Goal: Task Accomplishment & Management: Use online tool/utility

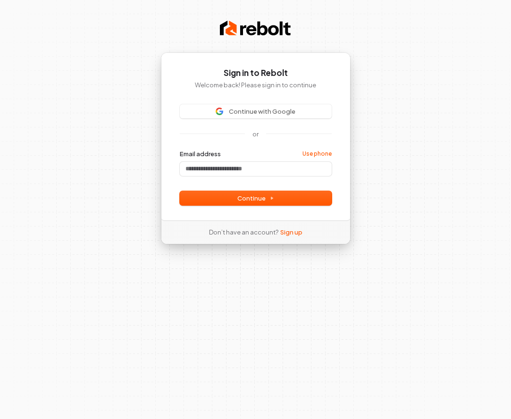
click at [235, 113] on span "Continue with Google" at bounding box center [262, 111] width 67 height 8
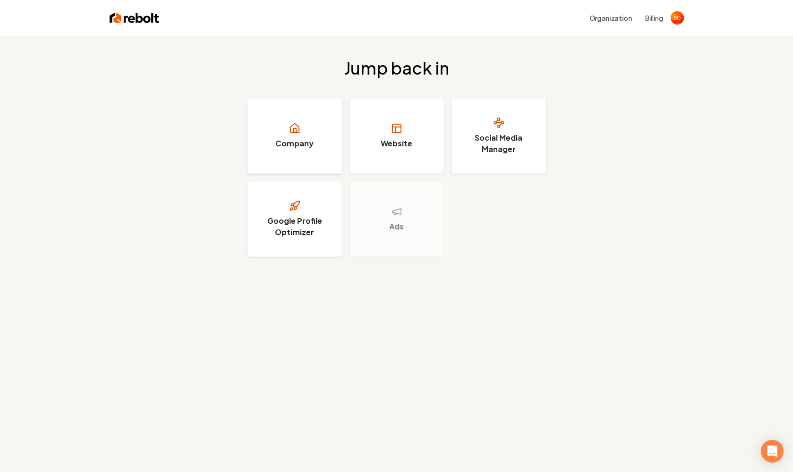
click at [306, 149] on h3 "Company" at bounding box center [294, 143] width 38 height 11
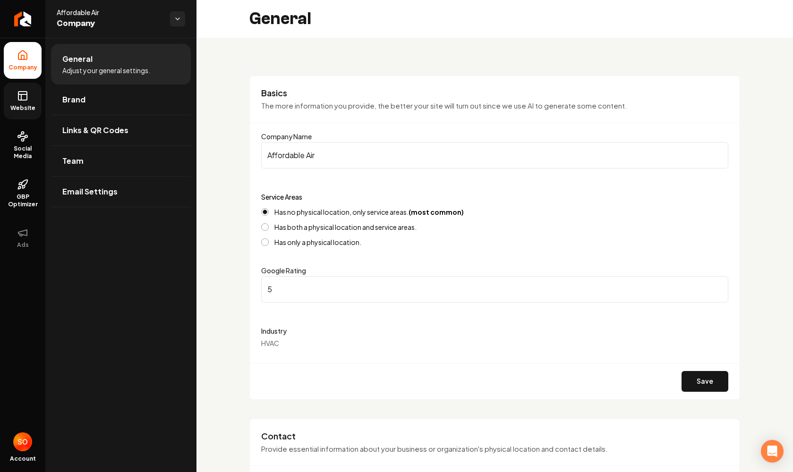
click at [28, 106] on span "Website" at bounding box center [23, 108] width 33 height 8
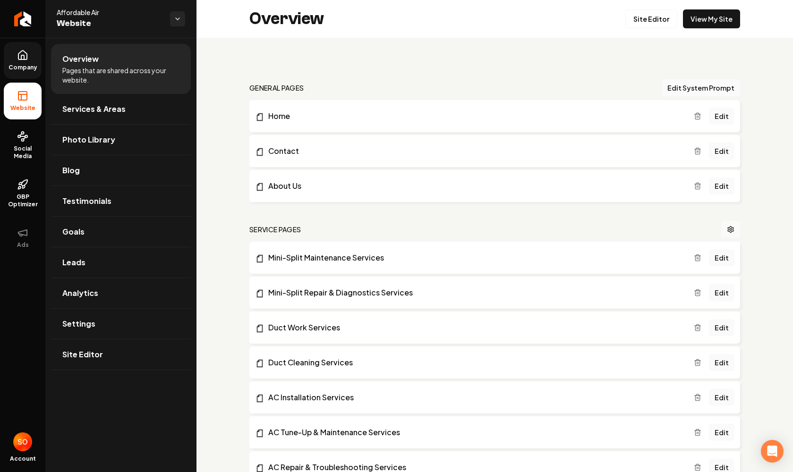
click at [26, 74] on link "Company" at bounding box center [23, 60] width 38 height 37
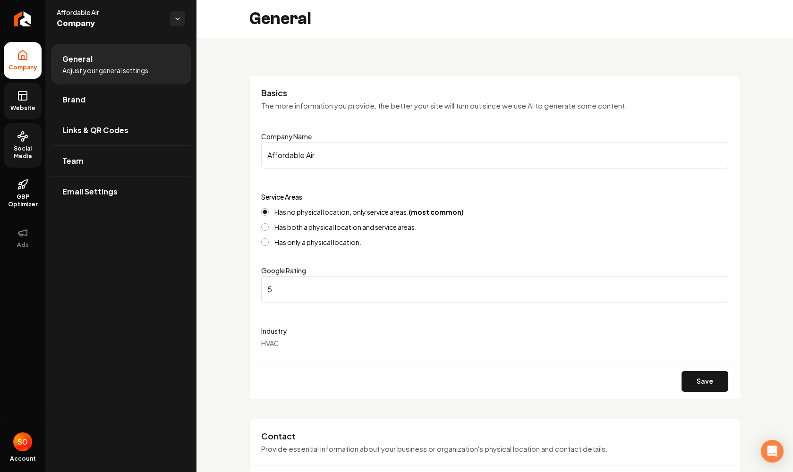
click at [28, 141] on link "Social Media" at bounding box center [23, 145] width 38 height 44
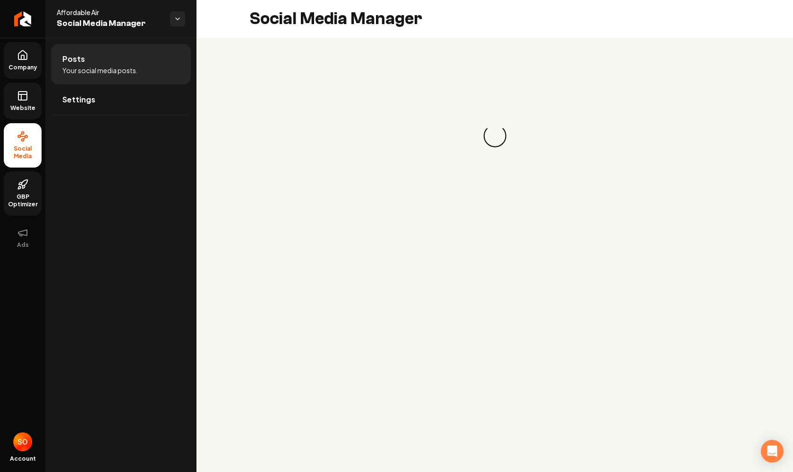
click at [30, 191] on link "GBP Optimizer" at bounding box center [23, 193] width 38 height 44
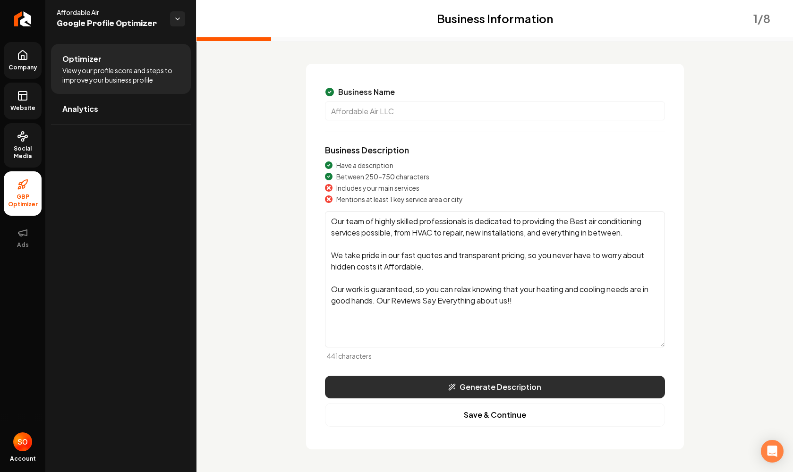
click at [495, 386] on button "Generate Description" at bounding box center [495, 387] width 340 height 23
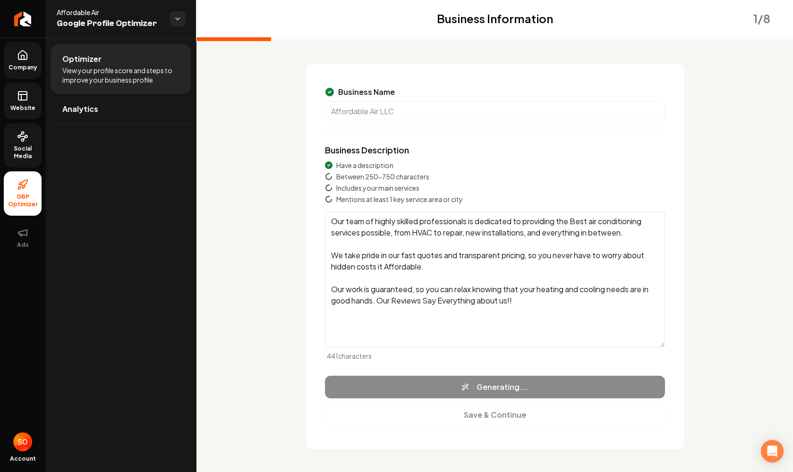
type textarea "Affordable Air provides exceptional HVAC services, specializing in AC installat…"
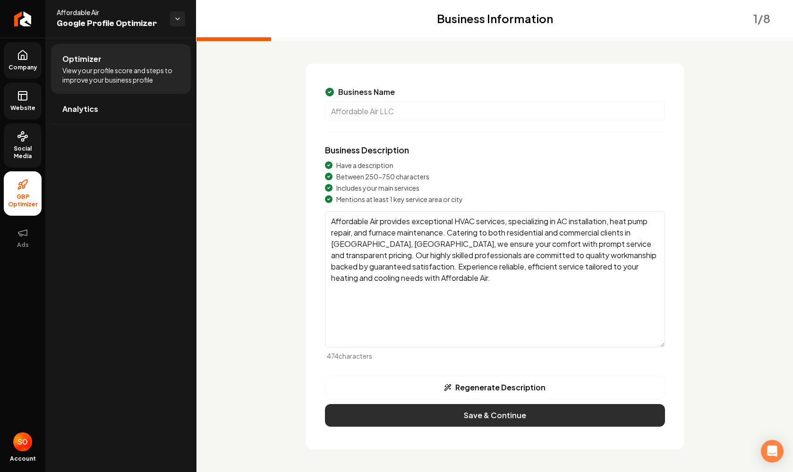
scroll to position [2, -1]
click at [501, 415] on button "Save & Continue" at bounding box center [495, 415] width 340 height 23
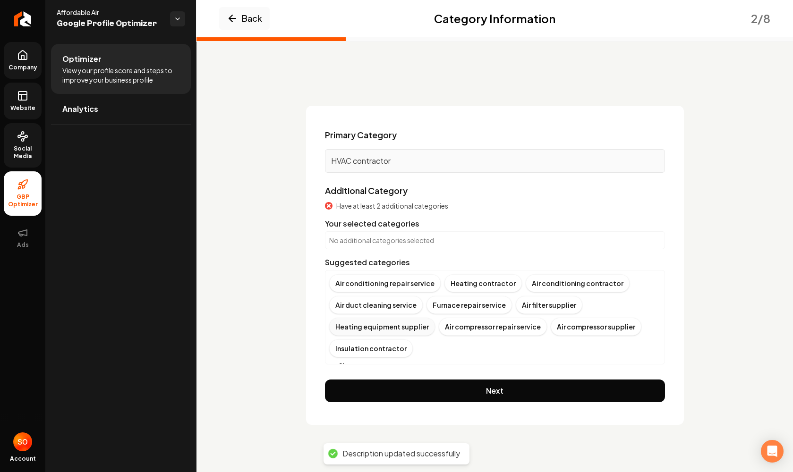
scroll to position [0, 0]
click at [407, 286] on div "Air conditioning repair service" at bounding box center [384, 283] width 111 height 18
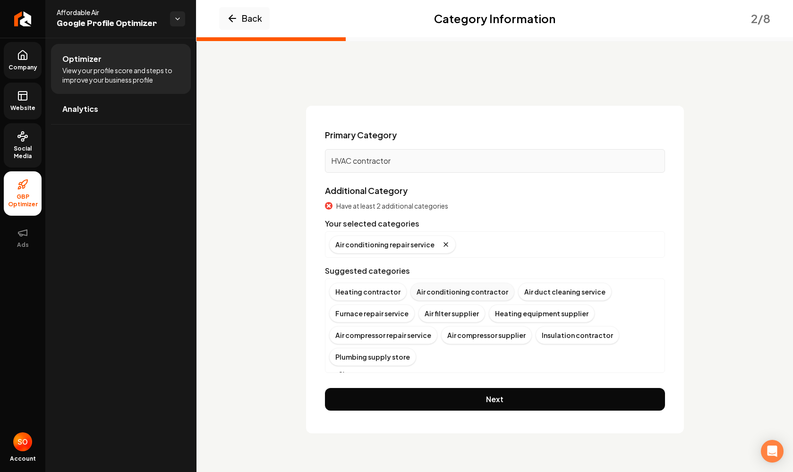
click at [475, 296] on div "Air conditioning contractor" at bounding box center [462, 292] width 104 height 18
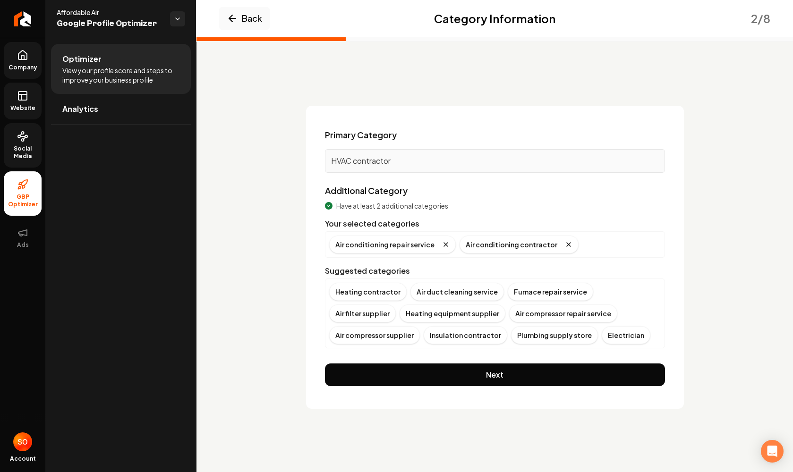
click at [511, 294] on div "Furnace repair service" at bounding box center [550, 292] width 85 height 18
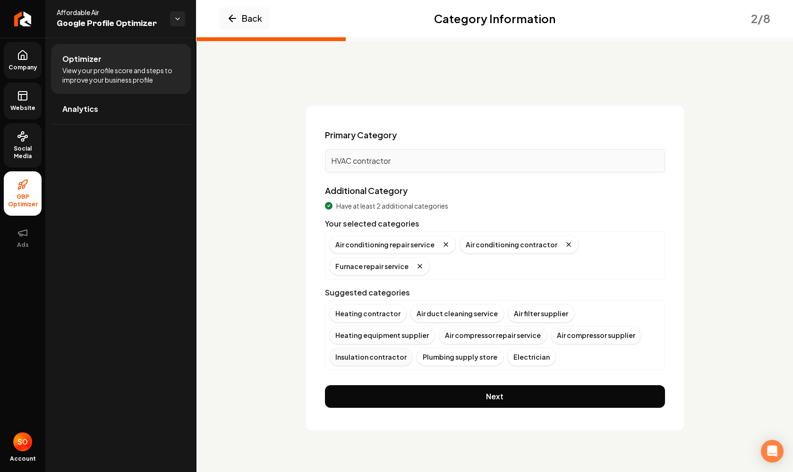
click at [392, 360] on div "Insulation contractor" at bounding box center [371, 357] width 84 height 18
click at [441, 314] on div "Air duct cleaning service" at bounding box center [456, 314] width 93 height 18
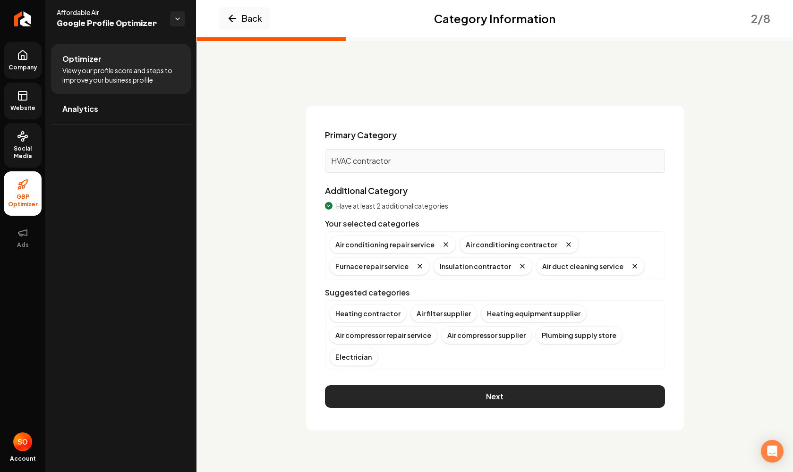
click at [475, 398] on button "Next" at bounding box center [495, 396] width 340 height 23
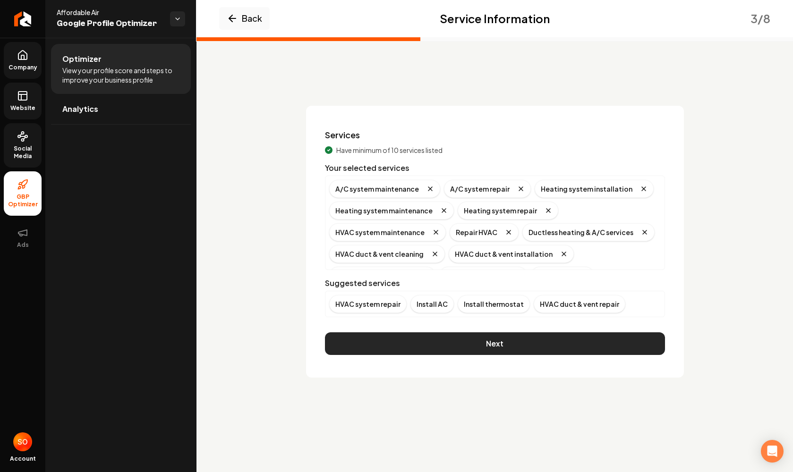
click at [484, 351] on button "Next" at bounding box center [495, 343] width 340 height 23
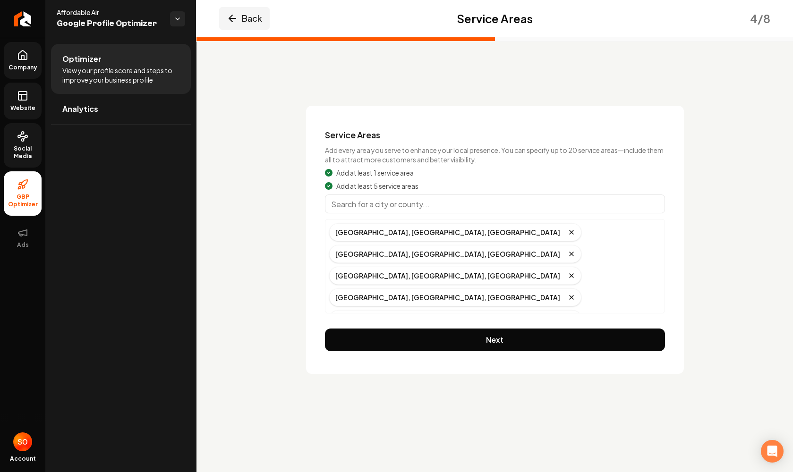
click at [243, 20] on button "Back" at bounding box center [244, 18] width 51 height 23
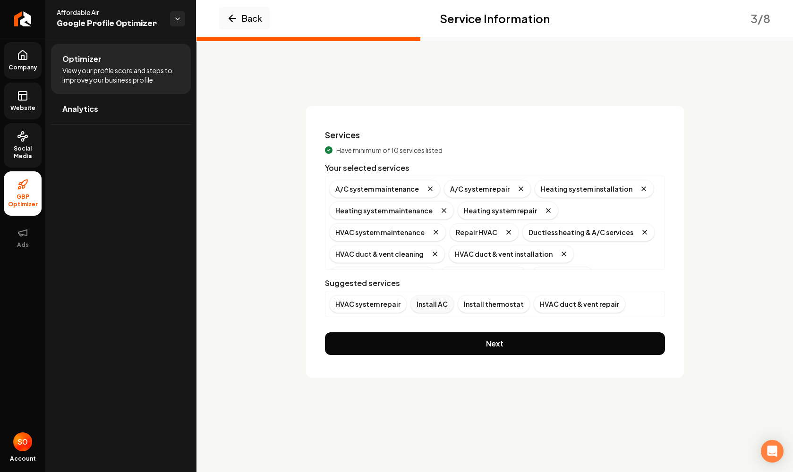
click at [434, 306] on div "Install AC" at bounding box center [431, 304] width 43 height 18
click at [353, 306] on div "HVAC system repair" at bounding box center [367, 304] width 77 height 18
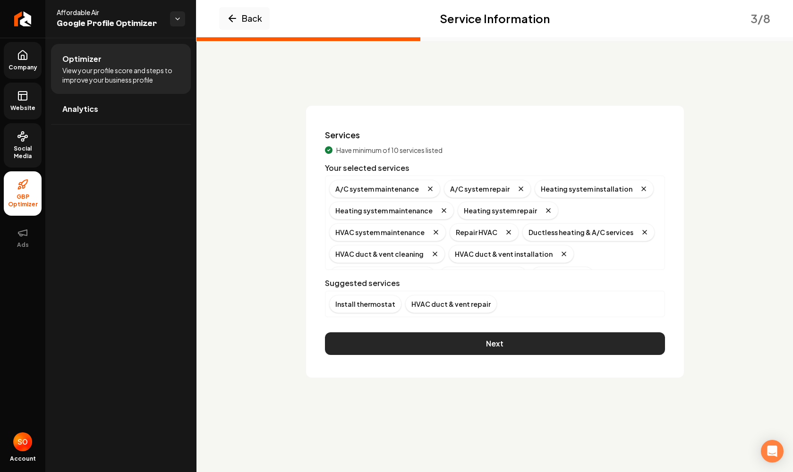
click at [437, 342] on button "Next" at bounding box center [495, 343] width 340 height 23
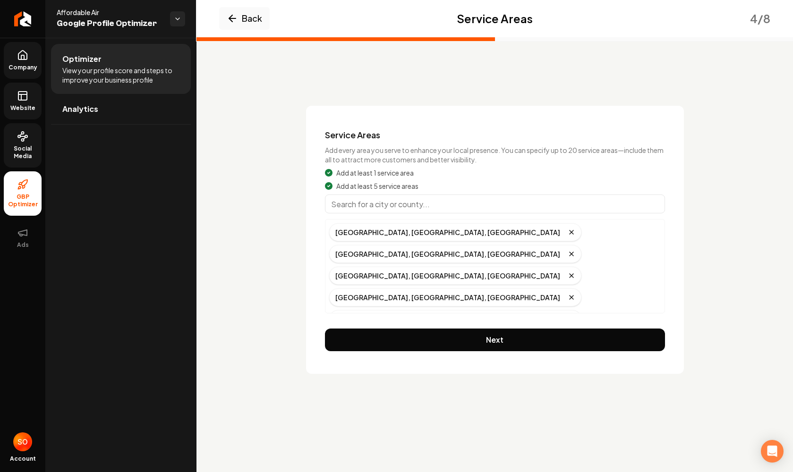
click at [432, 208] on input "Main content area" at bounding box center [495, 204] width 340 height 19
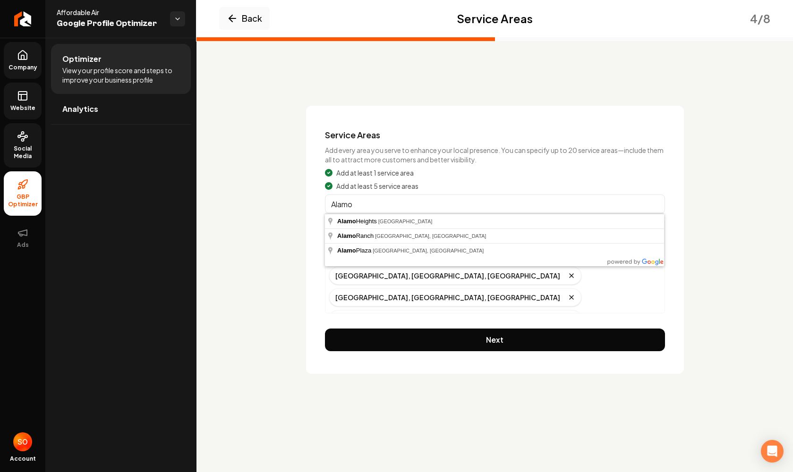
type input "Alamo Heights, TX"
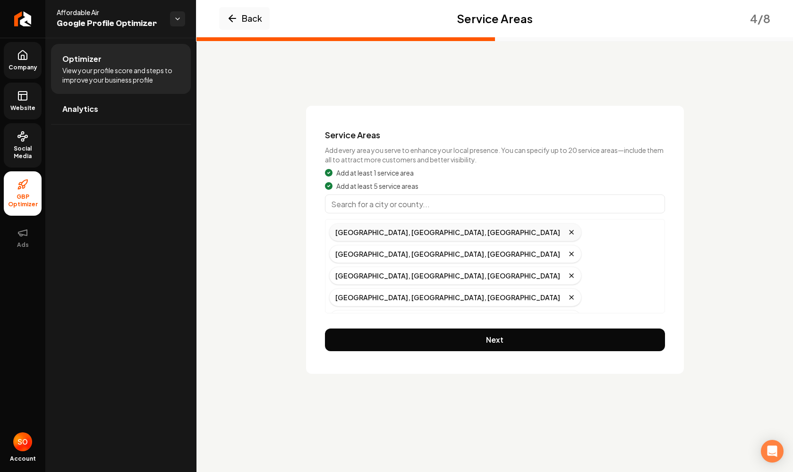
drag, startPoint x: 432, startPoint y: 208, endPoint x: 373, endPoint y: 224, distance: 61.3
click at [416, 209] on input "Main content area" at bounding box center [495, 204] width 340 height 19
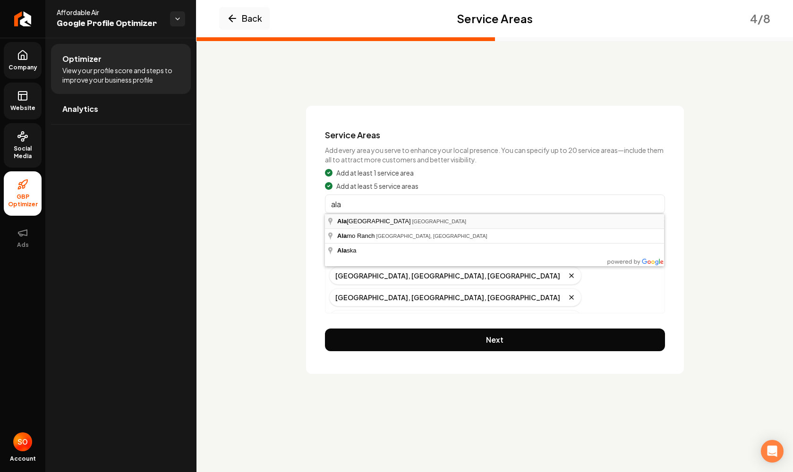
type input "Alamo Heights, TX"
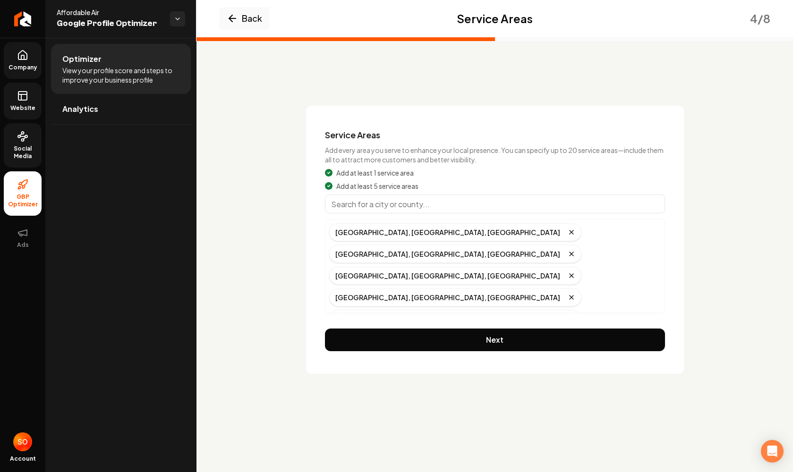
click at [419, 208] on input "Main content area" at bounding box center [495, 204] width 340 height 19
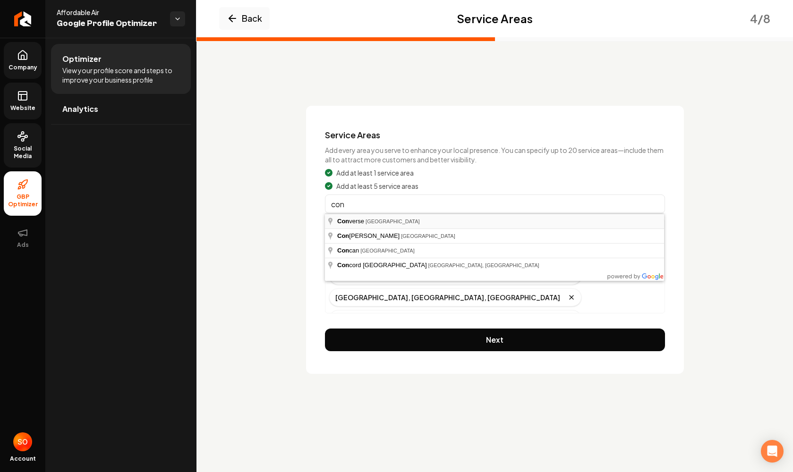
type input "Converse, TX"
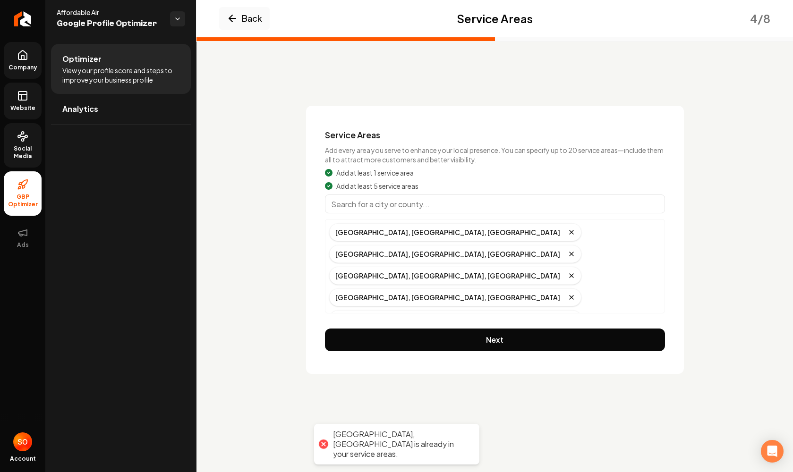
click at [482, 339] on button "Next" at bounding box center [495, 340] width 340 height 23
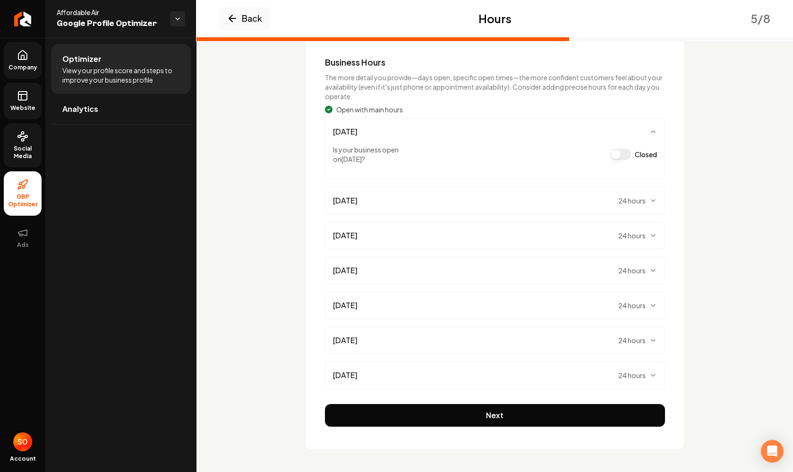
scroll to position [73, 0]
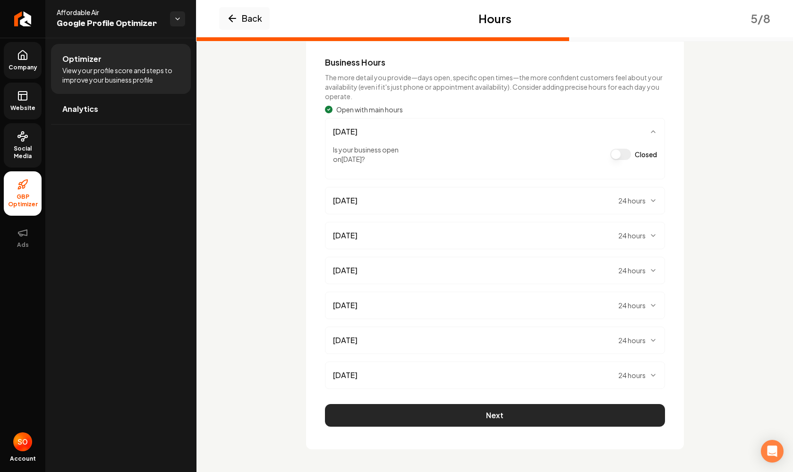
click at [486, 418] on button "Next" at bounding box center [495, 415] width 340 height 23
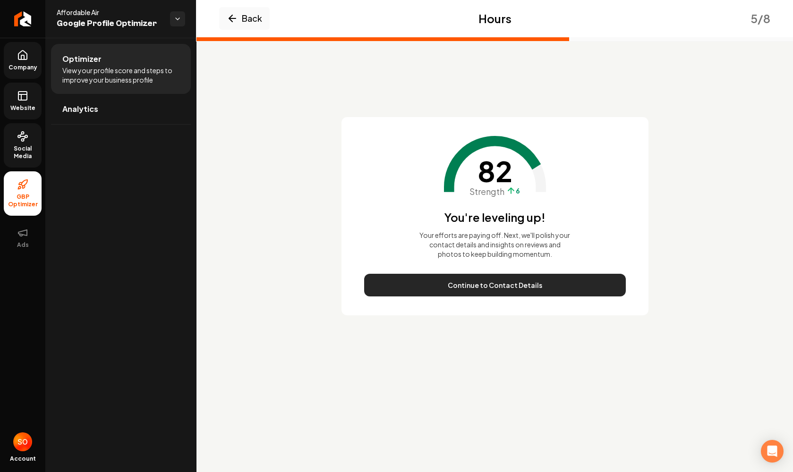
click at [492, 292] on button "Continue to Contact Details" at bounding box center [495, 285] width 262 height 23
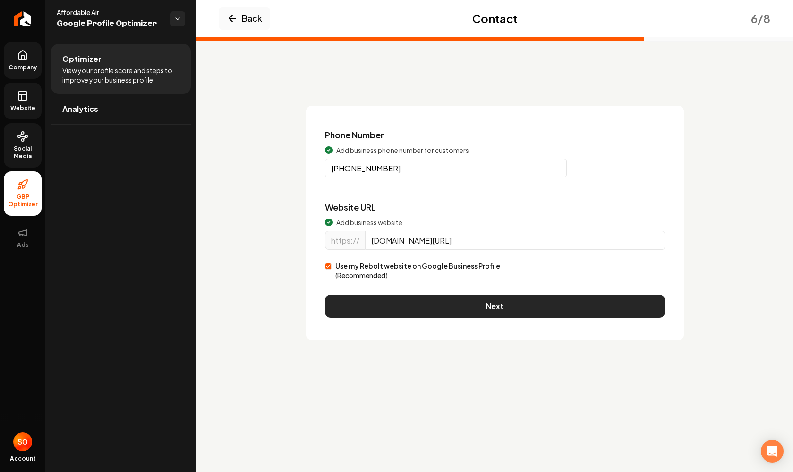
click at [498, 305] on button "Next" at bounding box center [495, 306] width 340 height 23
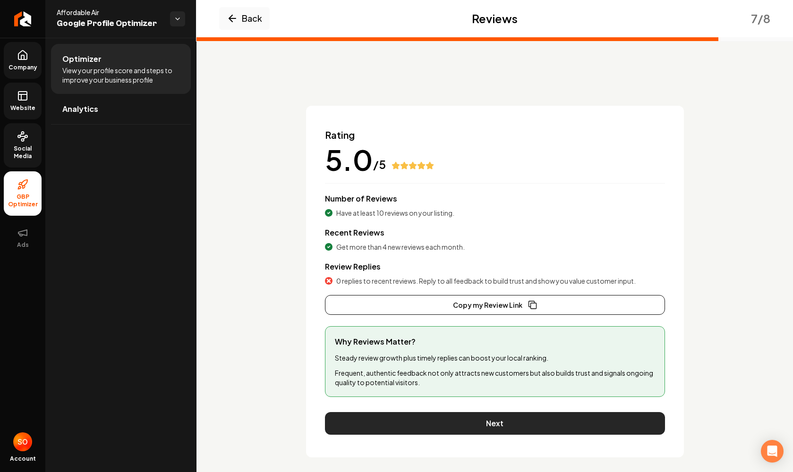
click at [492, 419] on button "Next" at bounding box center [495, 423] width 340 height 23
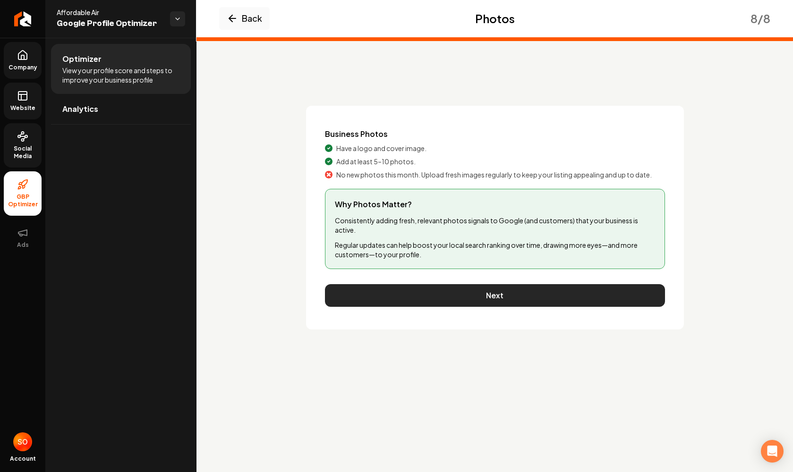
click at [495, 300] on button "Next" at bounding box center [495, 295] width 340 height 23
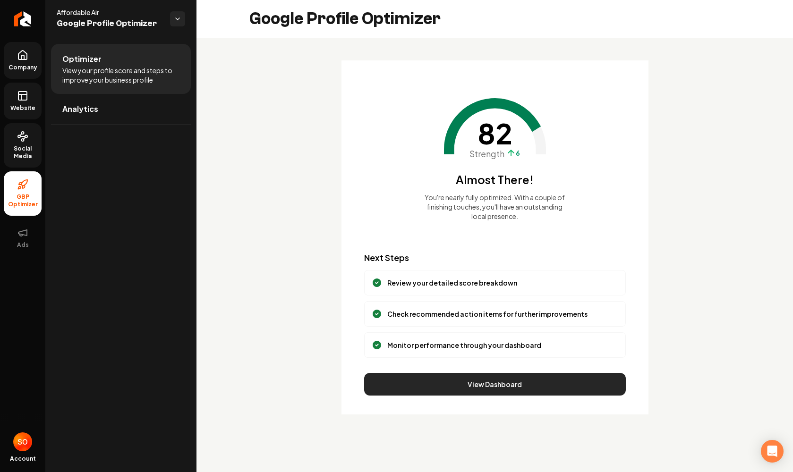
click at [500, 384] on button "View Dashboard" at bounding box center [495, 384] width 262 height 23
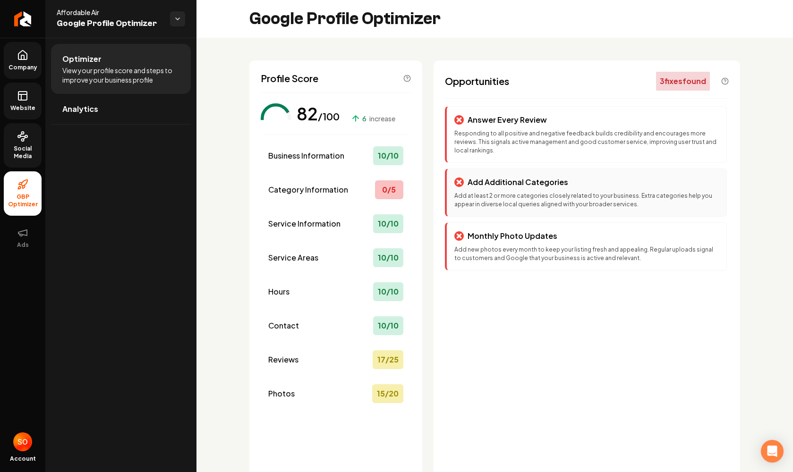
click at [498, 196] on p "Add at least 2 or more categories closely related to your business. Extra categ…" at bounding box center [586, 200] width 264 height 17
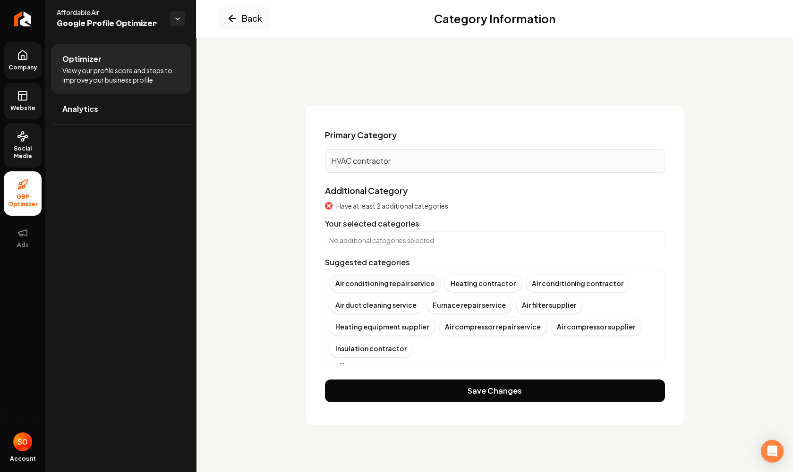
click at [416, 284] on div "Air conditioning repair service" at bounding box center [384, 283] width 111 height 18
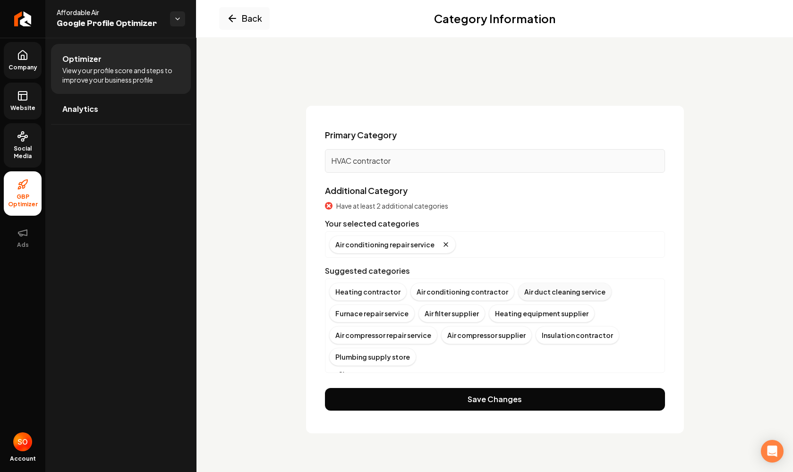
click at [511, 294] on div "Air duct cleaning service" at bounding box center [564, 292] width 93 height 18
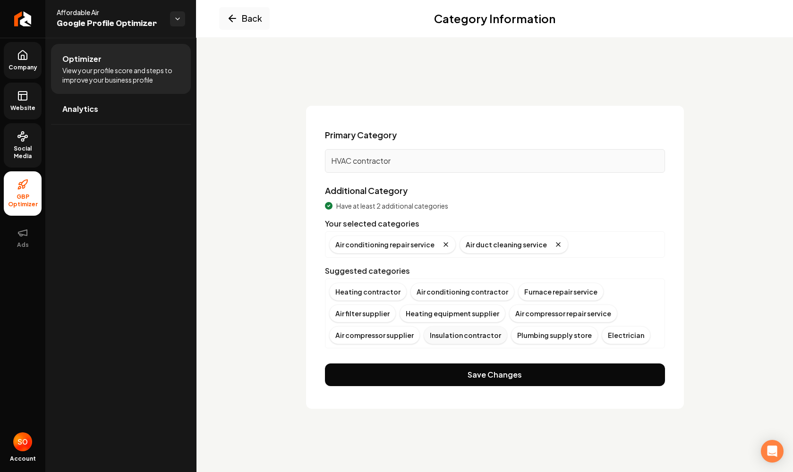
click at [424, 333] on div "Insulation contractor" at bounding box center [466, 335] width 84 height 18
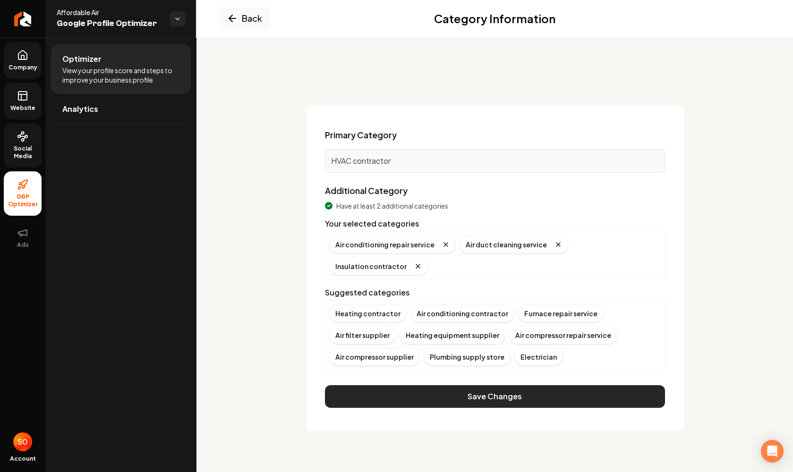
click at [449, 385] on button "Save Changes" at bounding box center [495, 396] width 340 height 23
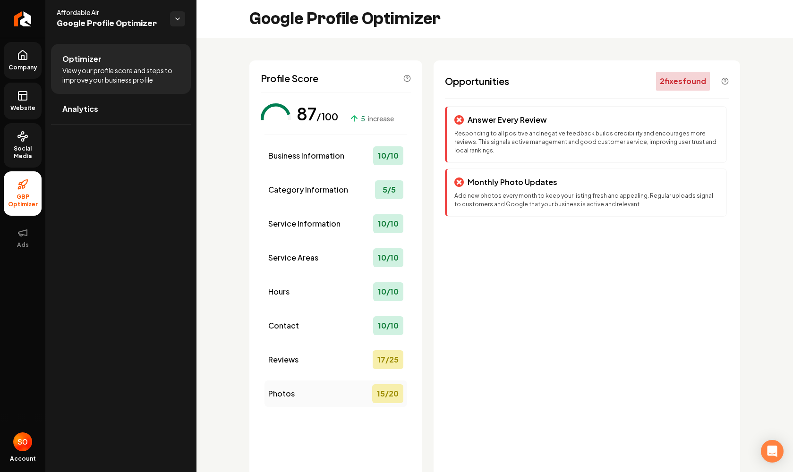
click at [394, 392] on div "15 / 20" at bounding box center [387, 393] width 31 height 19
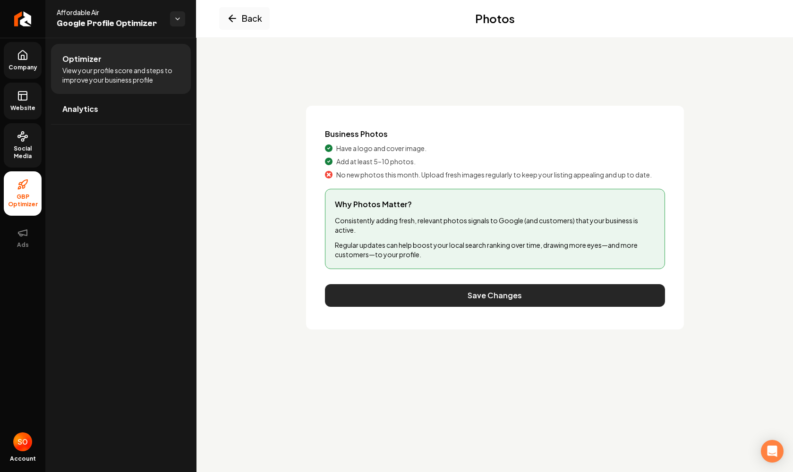
click at [511, 297] on button "Save Changes" at bounding box center [495, 295] width 340 height 23
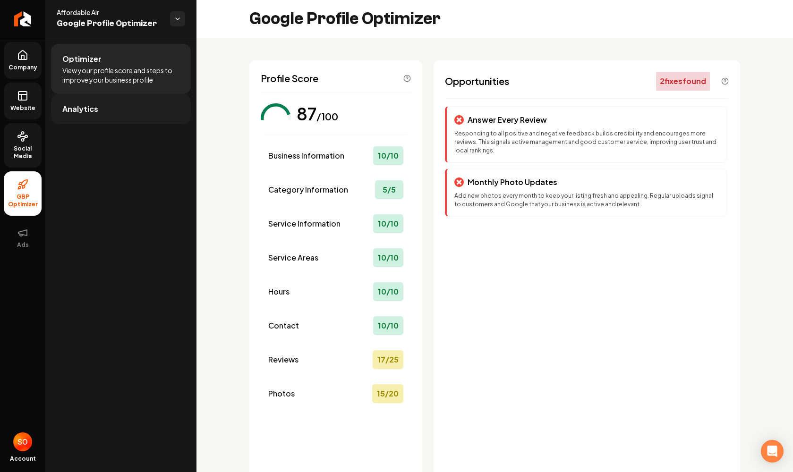
click at [88, 108] on span "Analytics" at bounding box center [80, 108] width 36 height 11
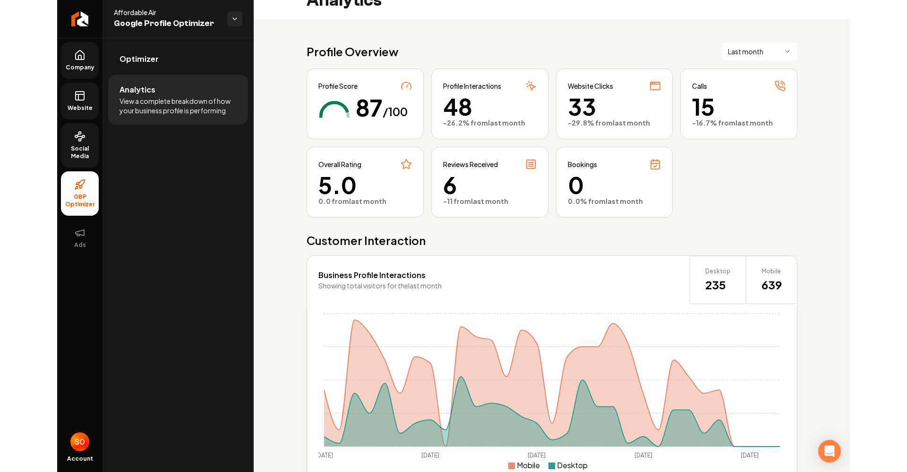
scroll to position [18, 0]
